Goal: Navigation & Orientation: Find specific page/section

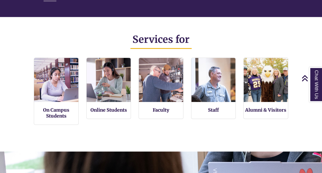
scroll to position [310, 0]
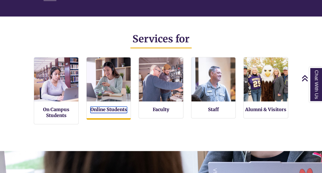
click at [100, 109] on link "Online Students" at bounding box center [108, 109] width 37 height 6
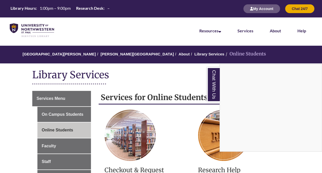
click at [160, 81] on div "Chat With Us" at bounding box center [161, 86] width 322 height 173
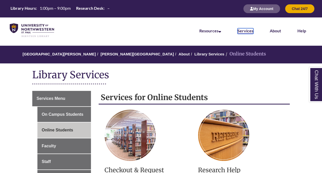
click at [243, 31] on link "Services" at bounding box center [246, 31] width 16 height 6
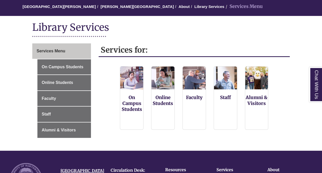
scroll to position [55, 0]
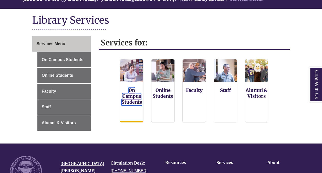
click at [135, 93] on link "On Campus Students" at bounding box center [132, 96] width 21 height 18
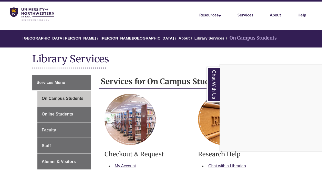
scroll to position [15, 0]
